Goal: Task Accomplishment & Management: Manage account settings

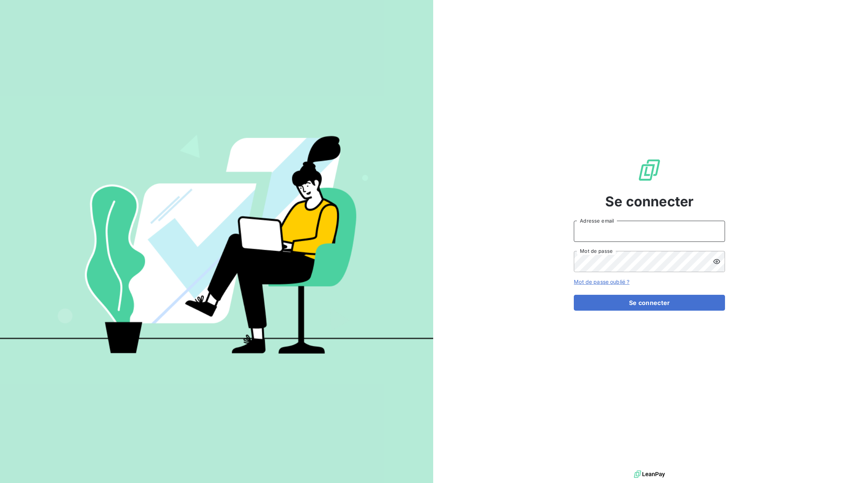
click at [709, 234] on input "Adresse email" at bounding box center [649, 231] width 151 height 21
click at [0, 483] on div at bounding box center [0, 483] width 0 height 0
type input "advrecouvrement@newcliptechnics.com"
click at [648, 304] on button "Se connecter" at bounding box center [649, 303] width 151 height 16
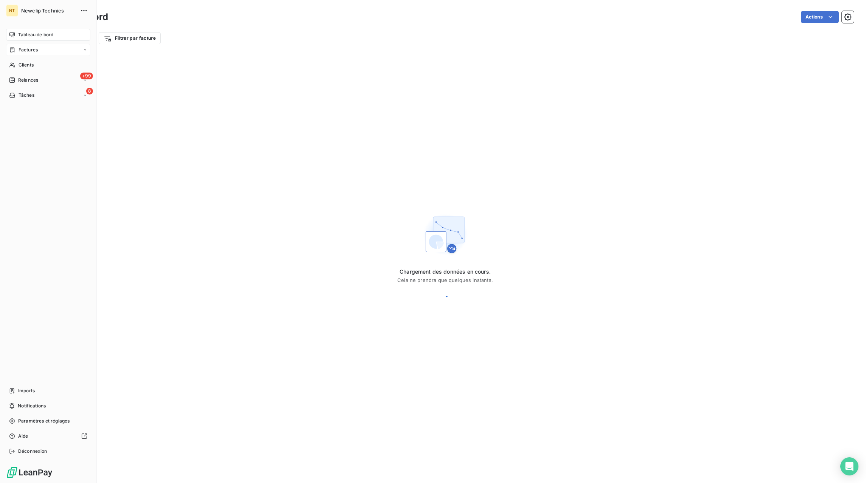
click at [17, 53] on div "Factures" at bounding box center [23, 49] width 29 height 7
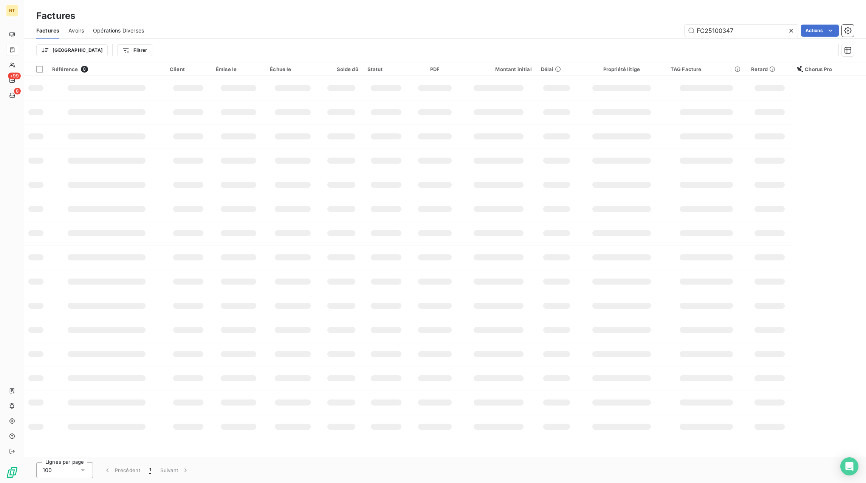
click at [792, 33] on icon at bounding box center [791, 31] width 8 height 8
click at [781, 33] on input "text" at bounding box center [740, 31] width 113 height 12
paste input "FC25100717"
type input "FC25100717"
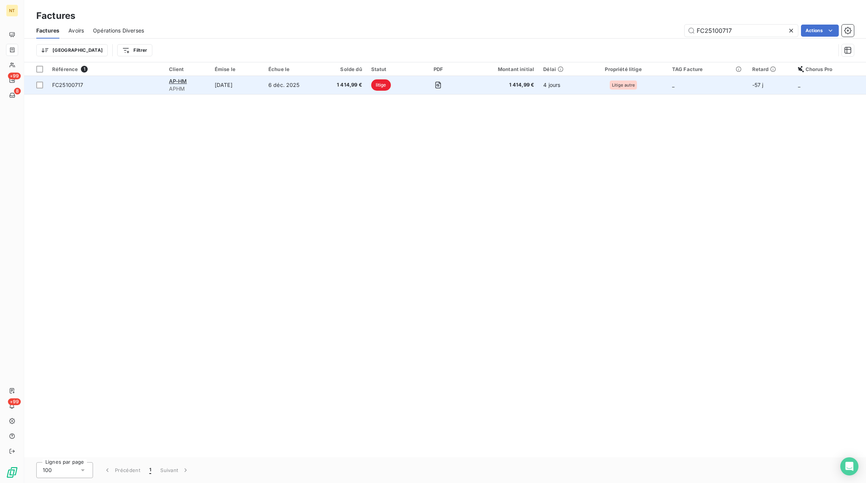
click at [336, 86] on span "1 414,99 €" at bounding box center [343, 85] width 38 height 8
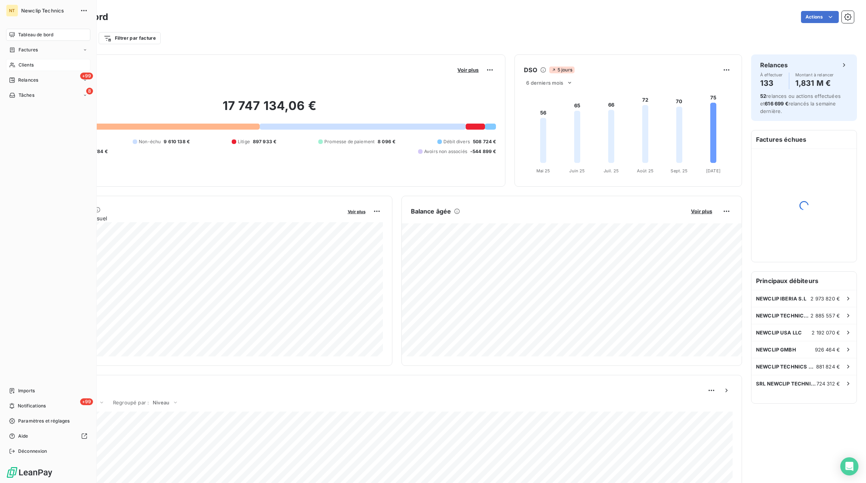
click at [18, 64] on div "Clients" at bounding box center [48, 65] width 84 height 12
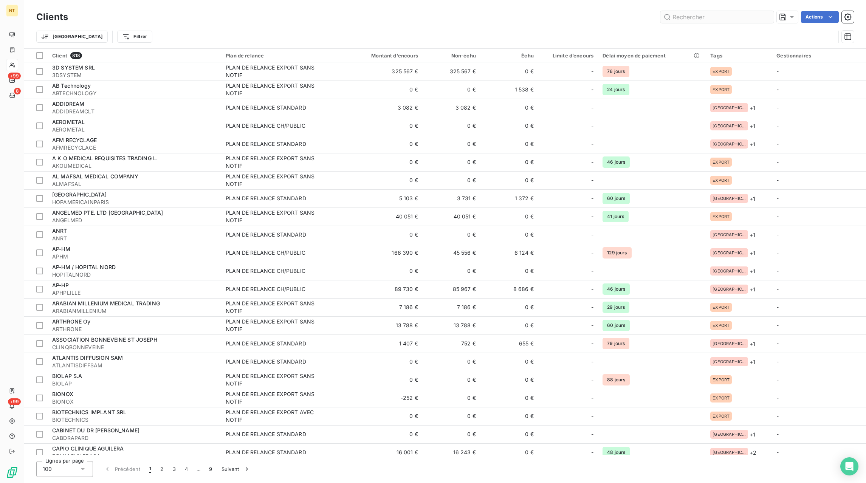
click at [731, 15] on input "text" at bounding box center [716, 17] width 113 height 12
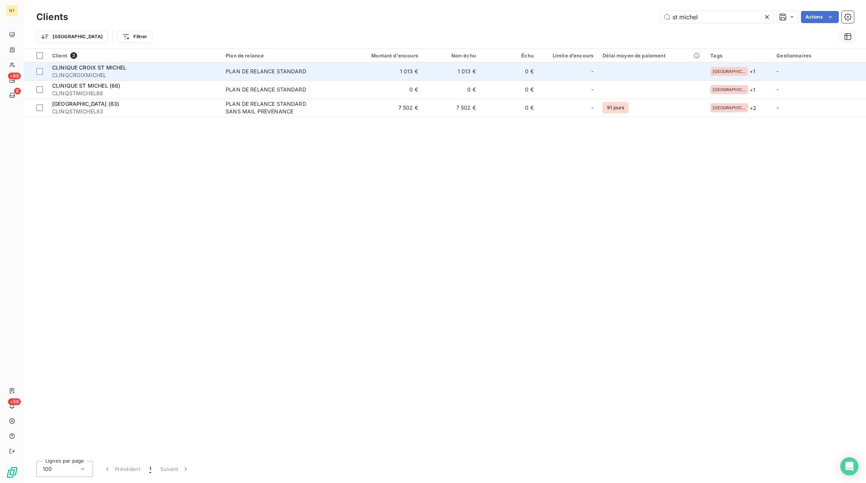
type input "st michel"
click at [107, 71] on div "CLINIQUE CROIX ST MICHEL" at bounding box center [134, 68] width 164 height 8
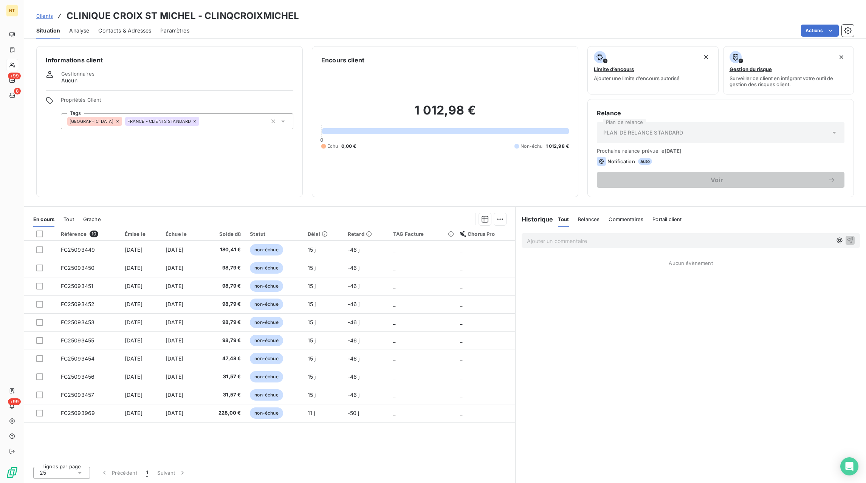
click at [116, 32] on span "Contacts & Adresses" at bounding box center [124, 31] width 53 height 8
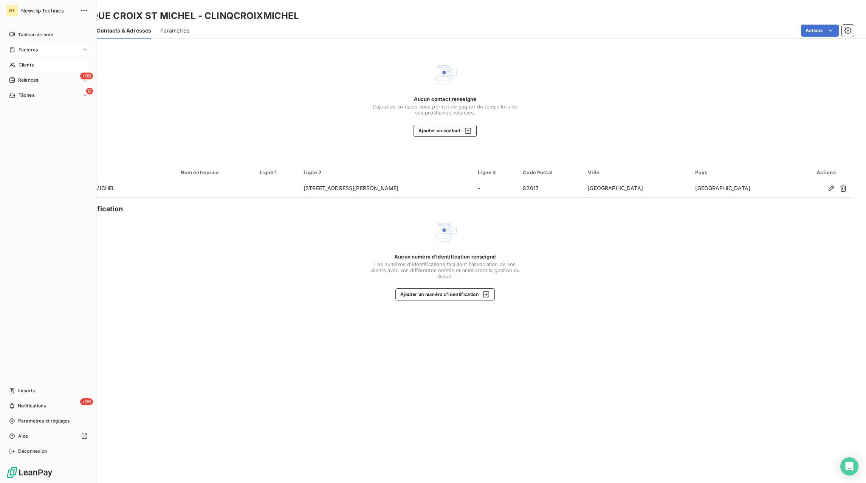
click at [24, 52] on span "Factures" at bounding box center [28, 49] width 19 height 7
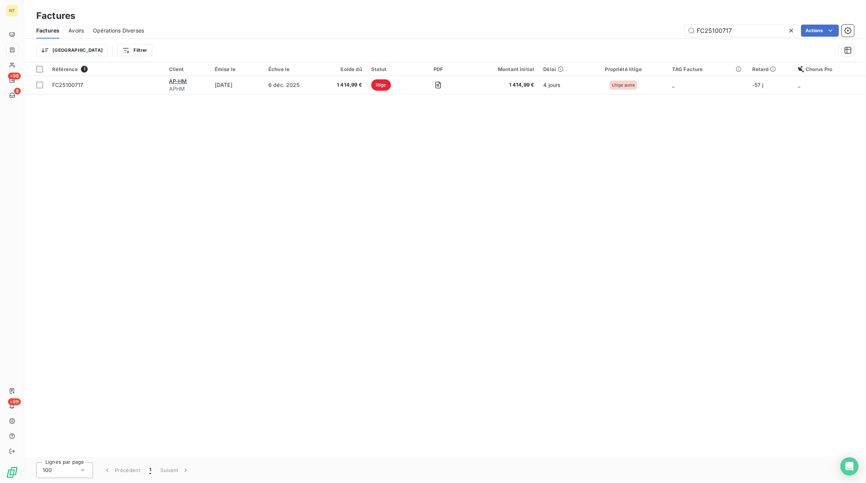
click at [793, 31] on icon at bounding box center [791, 31] width 8 height 8
click at [768, 32] on input "text" at bounding box center [740, 31] width 113 height 12
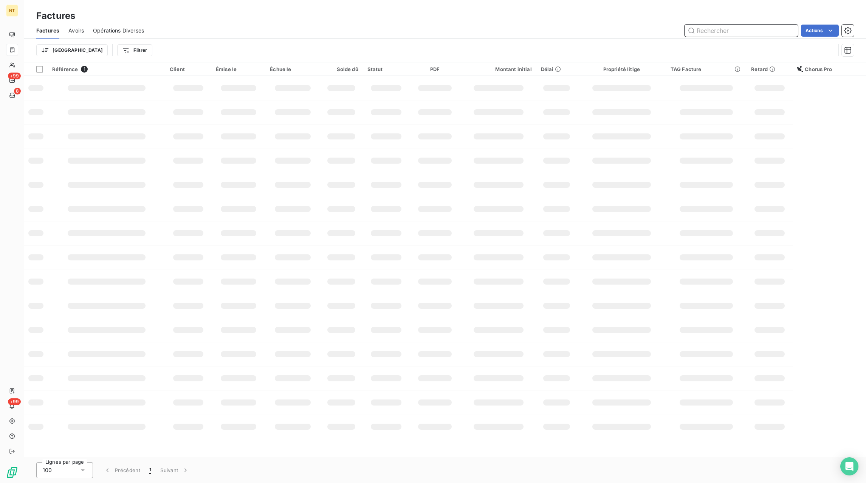
paste input "FC25093376"
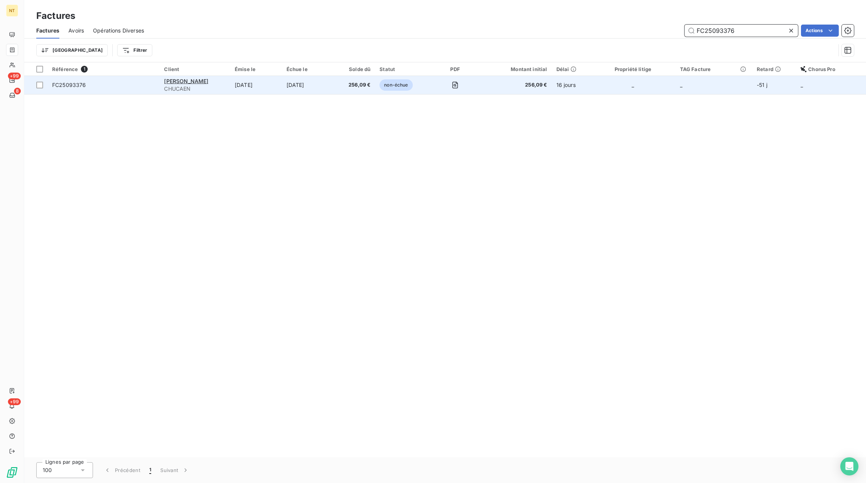
type input "FC25093376"
click at [375, 90] on td "non-échue" at bounding box center [403, 85] width 56 height 18
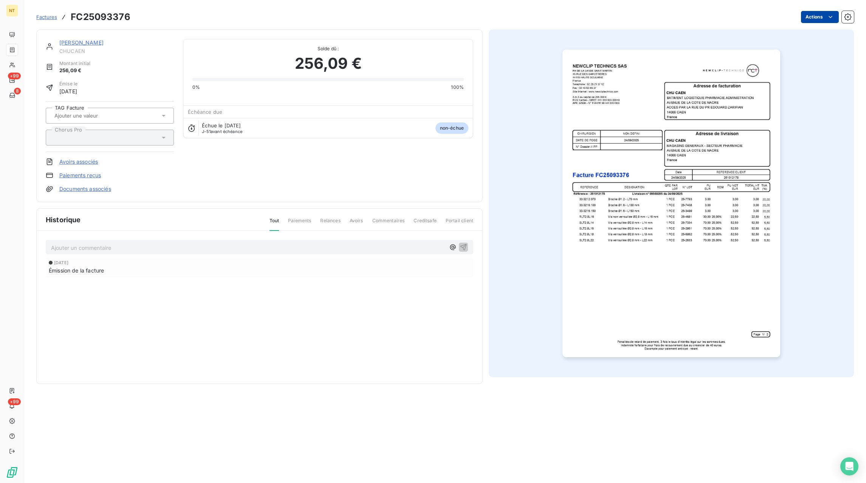
click at [807, 21] on html "NT +99 8 +99 Factures FC25093376 Actions CHU CAEN CHUCAEN Montant initial 256,0…" at bounding box center [433, 241] width 866 height 483
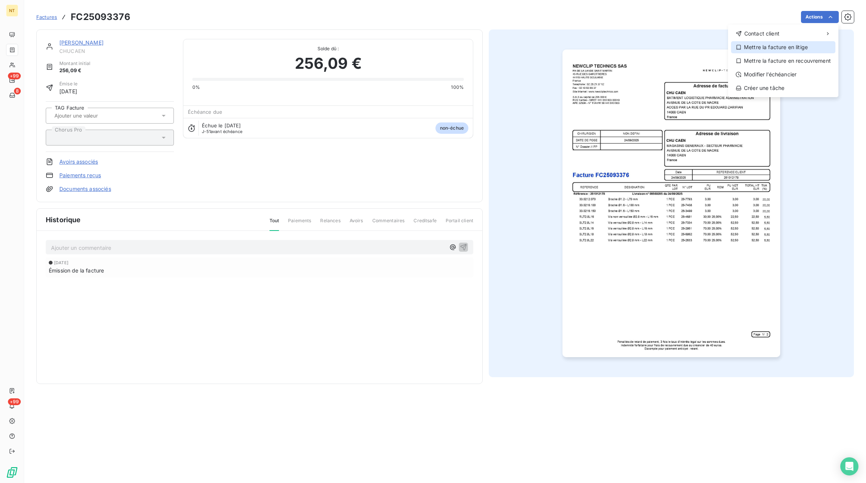
click at [774, 46] on div "Mettre la facture en litige" at bounding box center [783, 47] width 104 height 12
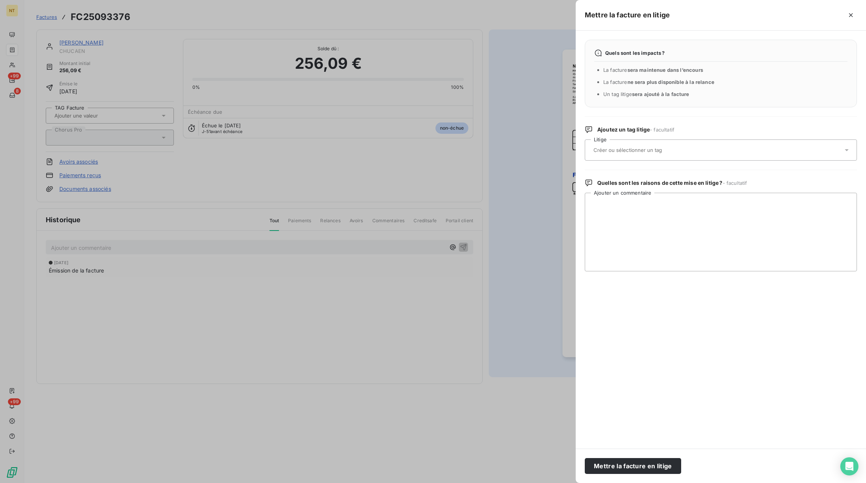
click at [638, 145] on div at bounding box center [717, 150] width 252 height 16
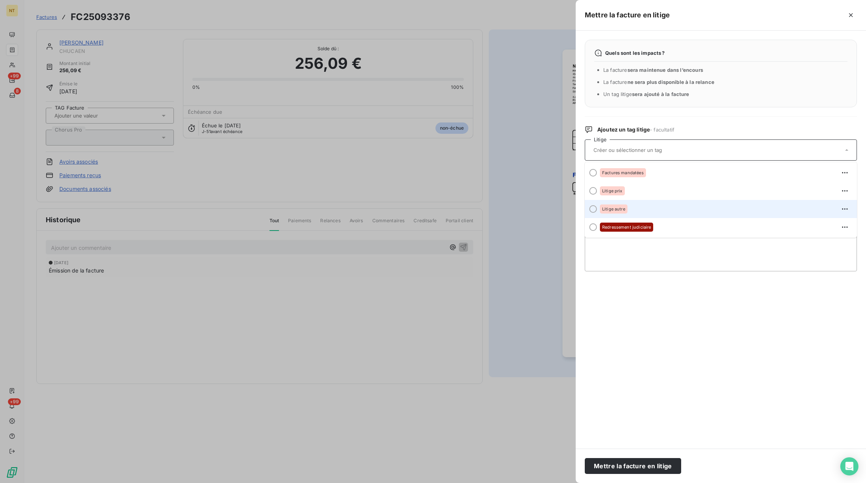
click at [614, 208] on span "Litige autre" at bounding box center [613, 209] width 23 height 5
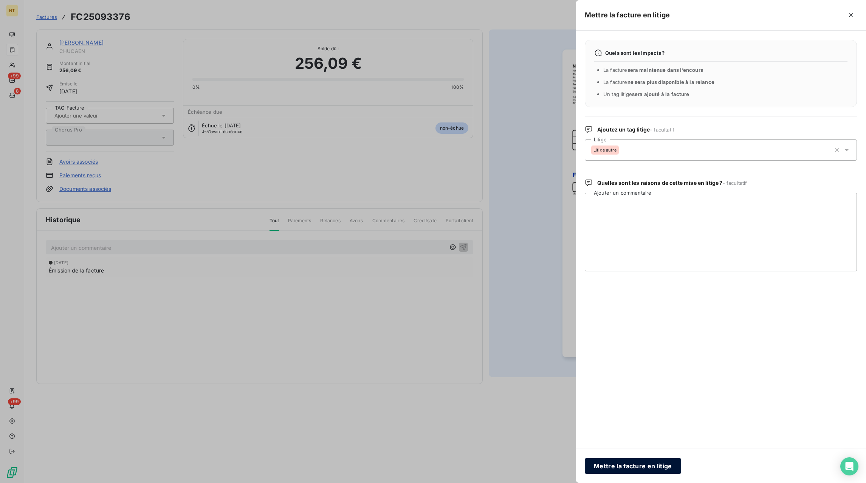
click at [621, 466] on button "Mettre la facture en litige" at bounding box center [633, 466] width 96 height 16
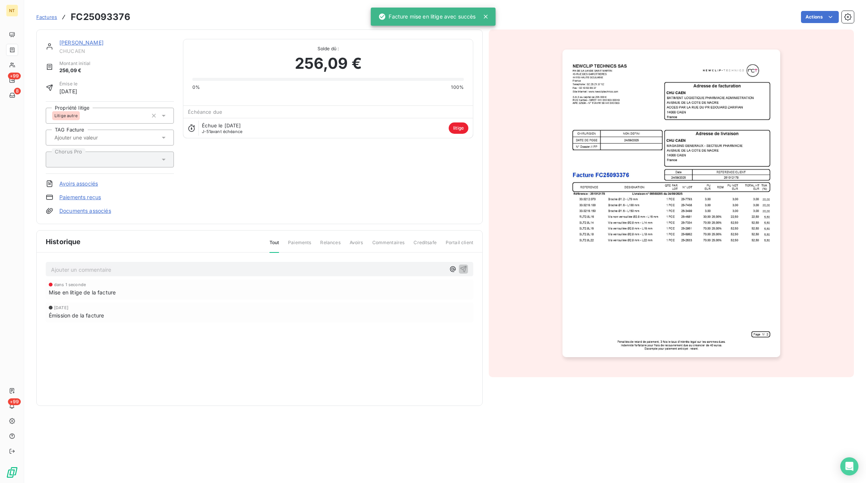
click at [99, 268] on p "Ajouter un commentaire ﻿" at bounding box center [248, 269] width 394 height 9
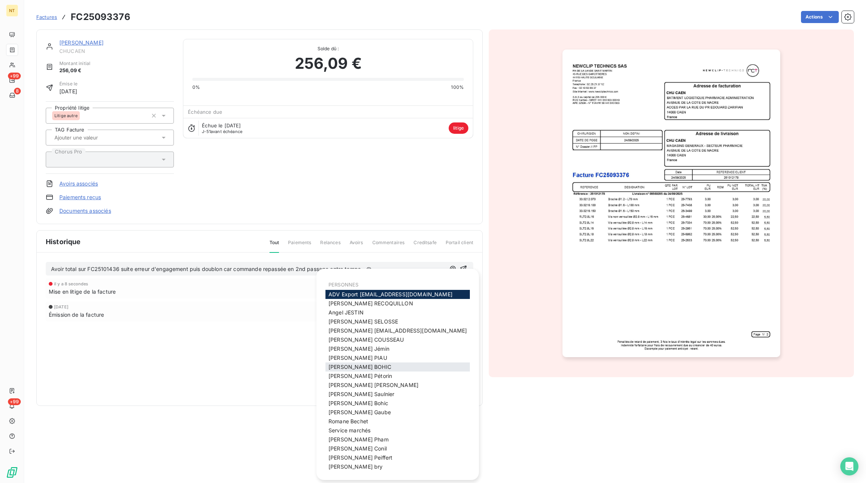
click at [339, 365] on span "[PERSON_NAME]" at bounding box center [359, 367] width 63 height 6
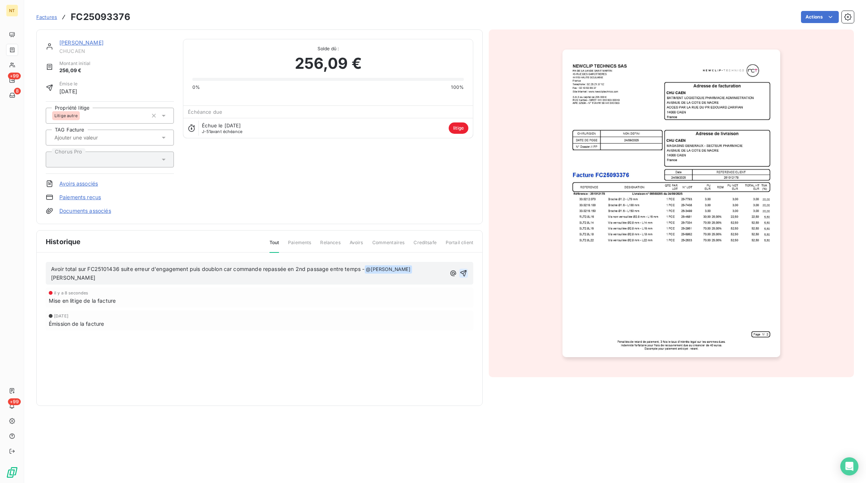
click at [465, 270] on icon "button" at bounding box center [463, 273] width 6 height 6
